Goal: Task Accomplishment & Management: Use online tool/utility

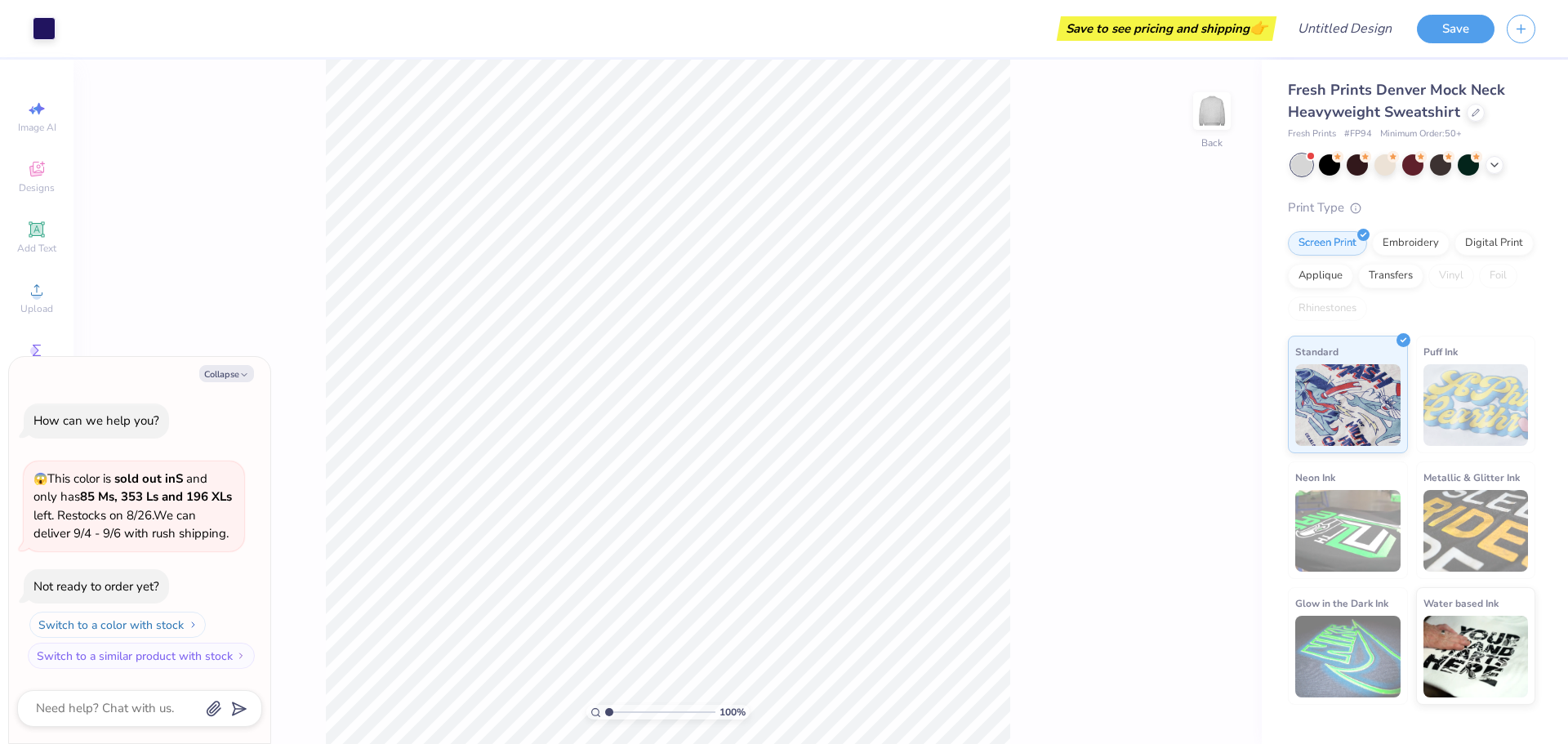
click at [157, 627] on button "Switch to a color with stock" at bounding box center [118, 625] width 177 height 26
type textarea "x"
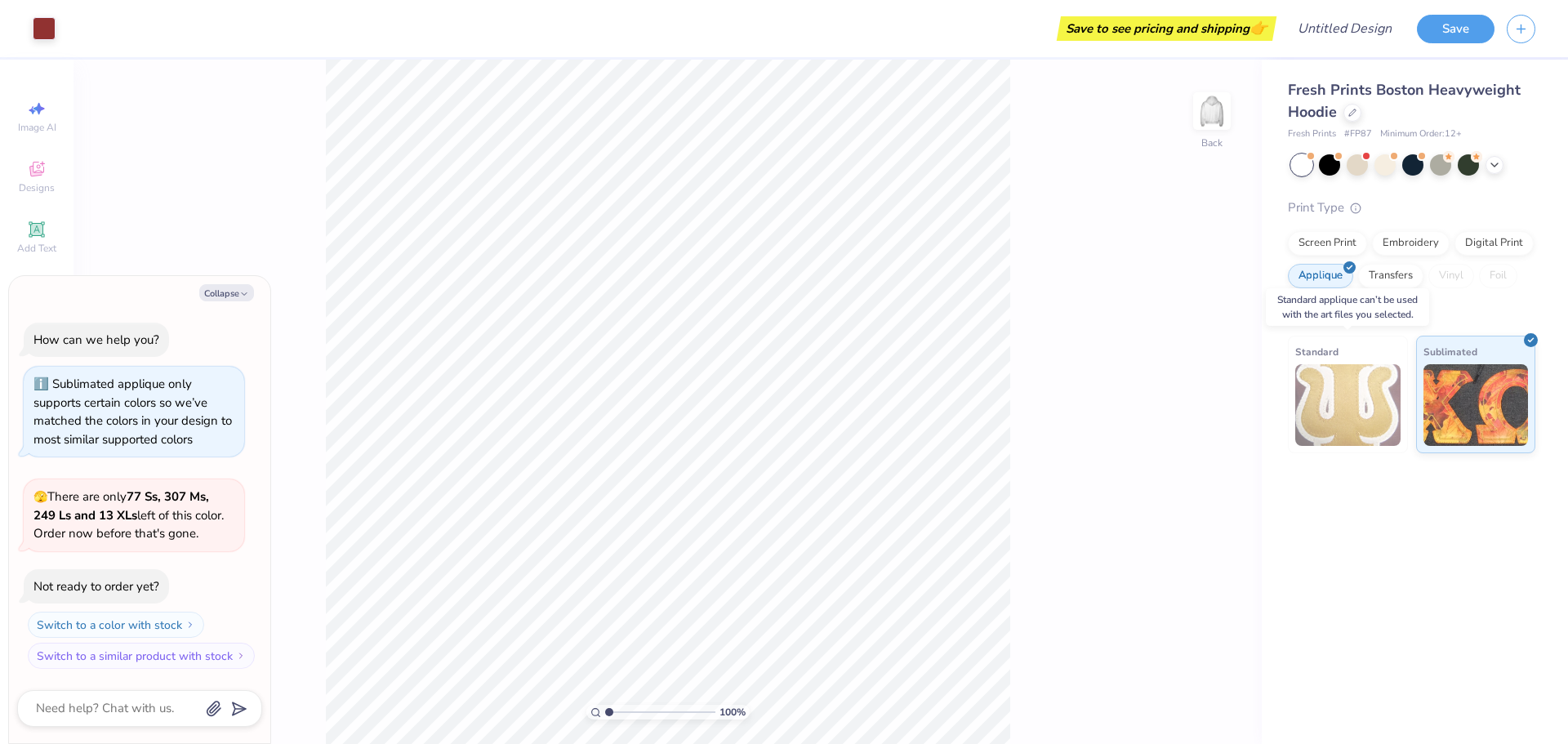
click at [1344, 404] on img at bounding box center [1348, 405] width 106 height 81
click at [1364, 390] on img at bounding box center [1348, 405] width 106 height 81
click at [1347, 411] on img at bounding box center [1348, 405] width 106 height 81
click at [1391, 241] on div "Embroidery" at bounding box center [1411, 241] width 78 height 24
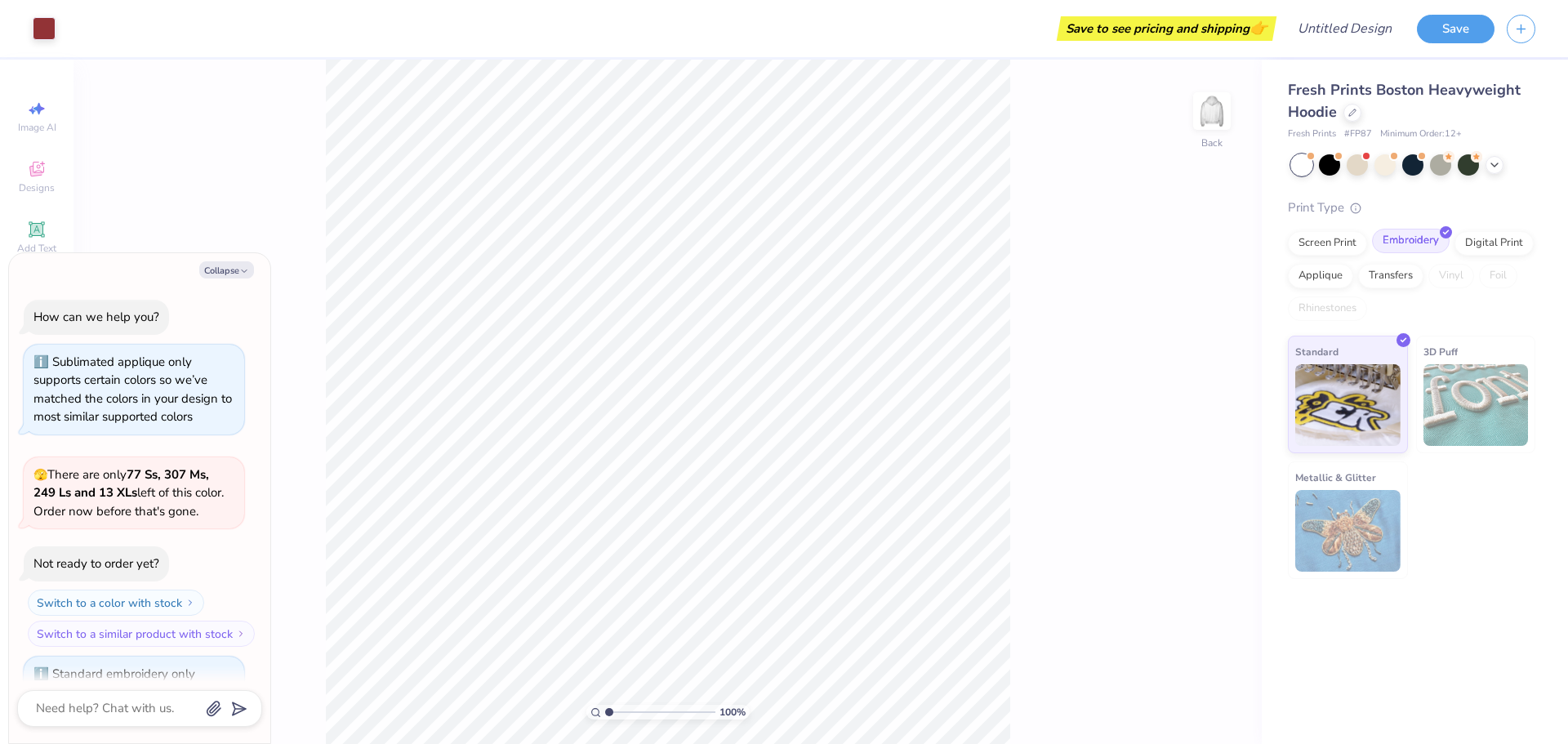
scroll to position [78, 0]
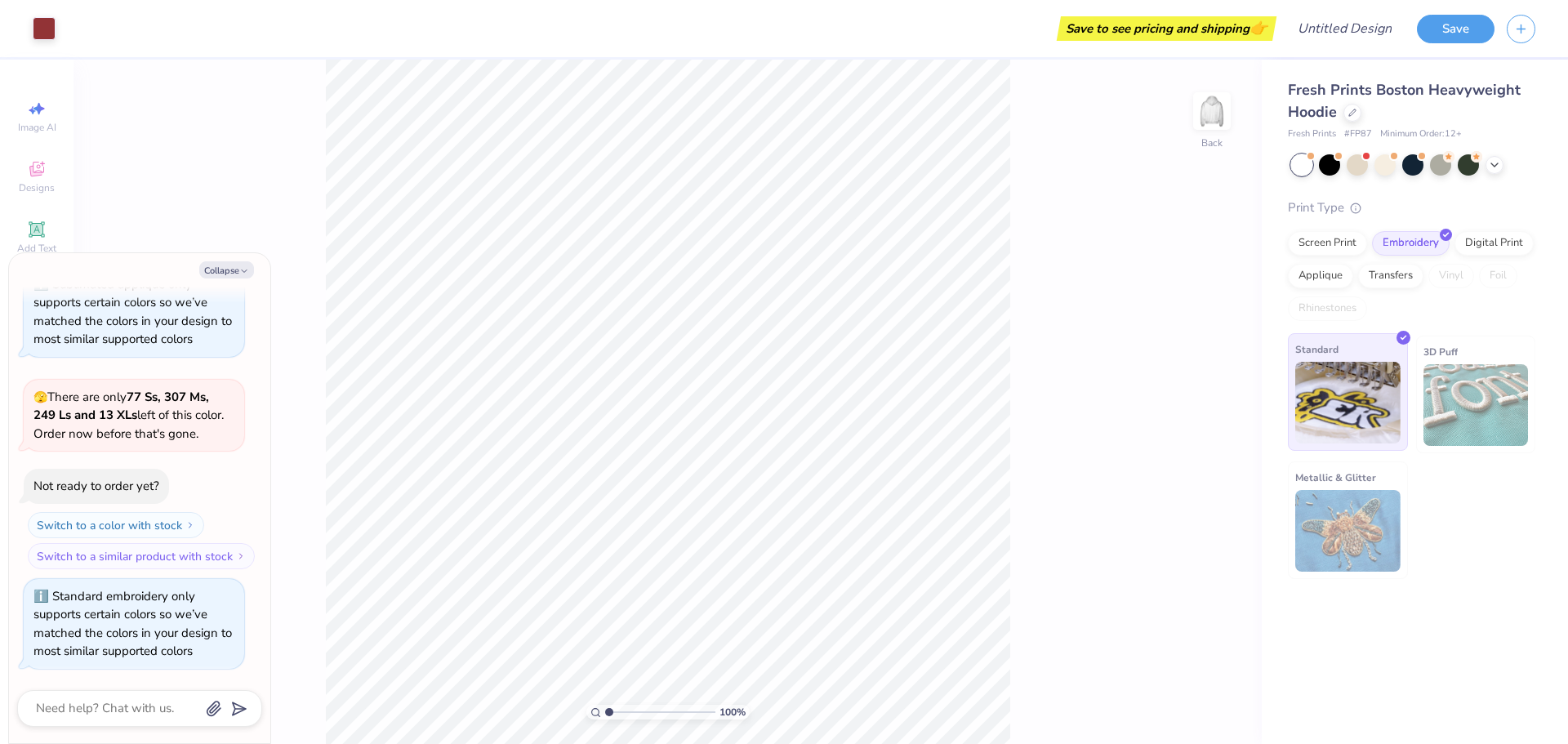
click at [1356, 432] on img at bounding box center [1348, 402] width 106 height 81
type textarea "x"
